Goal: Find specific page/section: Find specific page/section

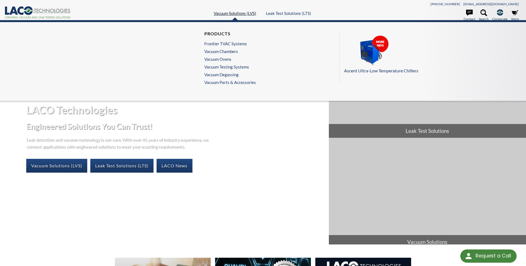
click at [232, 15] on link "Vacuum Solutions (LVS)" at bounding box center [235, 13] width 43 height 5
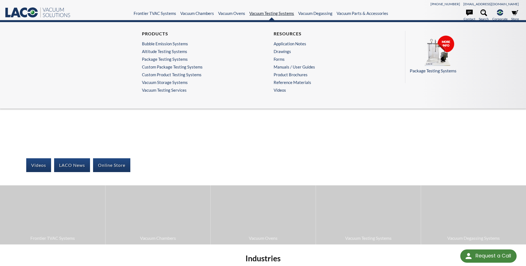
click at [262, 12] on link "Vacuum Testing Systems" at bounding box center [272, 13] width 45 height 5
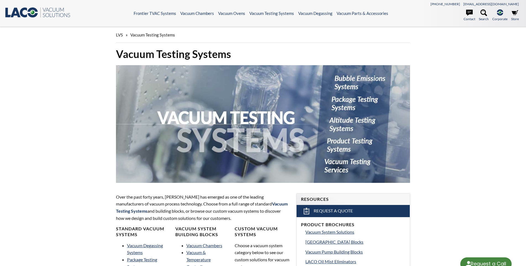
select select "Language Translate Widget"
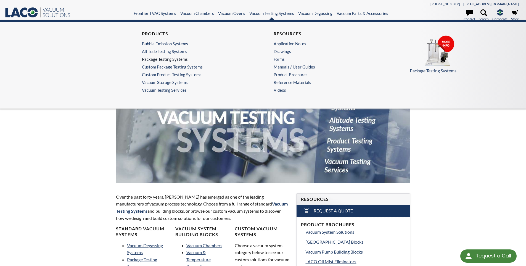
click at [175, 60] on link "Package Testing Systems" at bounding box center [196, 59] width 108 height 5
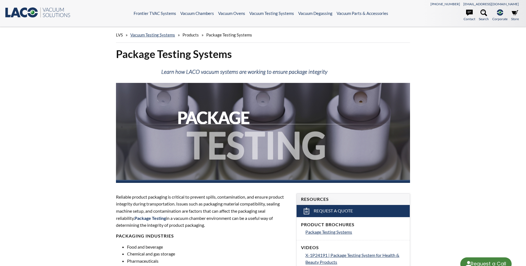
select select "Language Translate Widget"
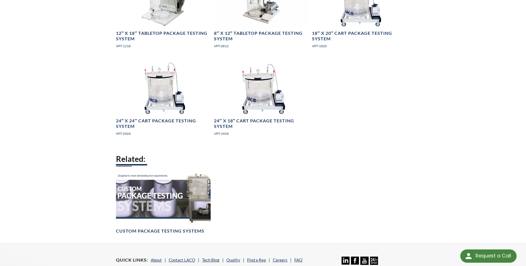
scroll to position [470, 0]
